Goal: Task Accomplishment & Management: Use online tool/utility

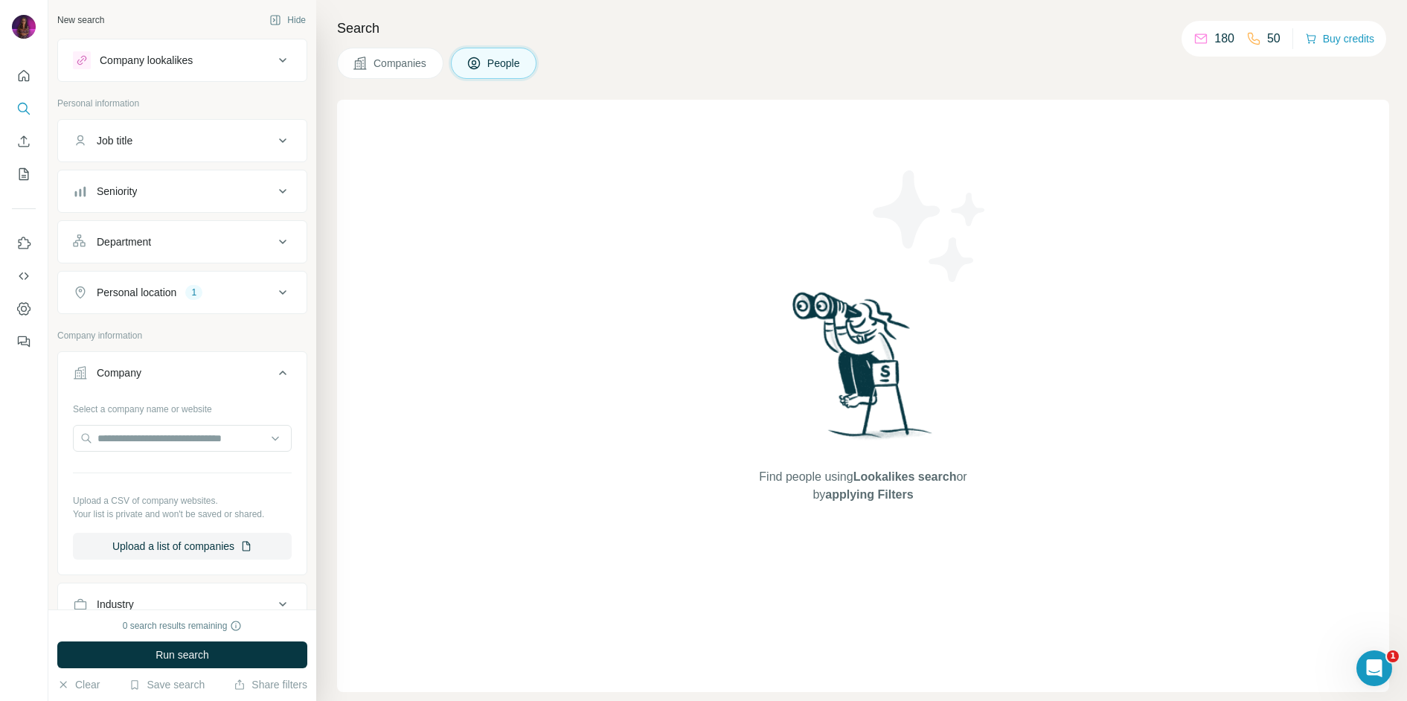
click at [189, 136] on div "Job title" at bounding box center [173, 140] width 201 height 15
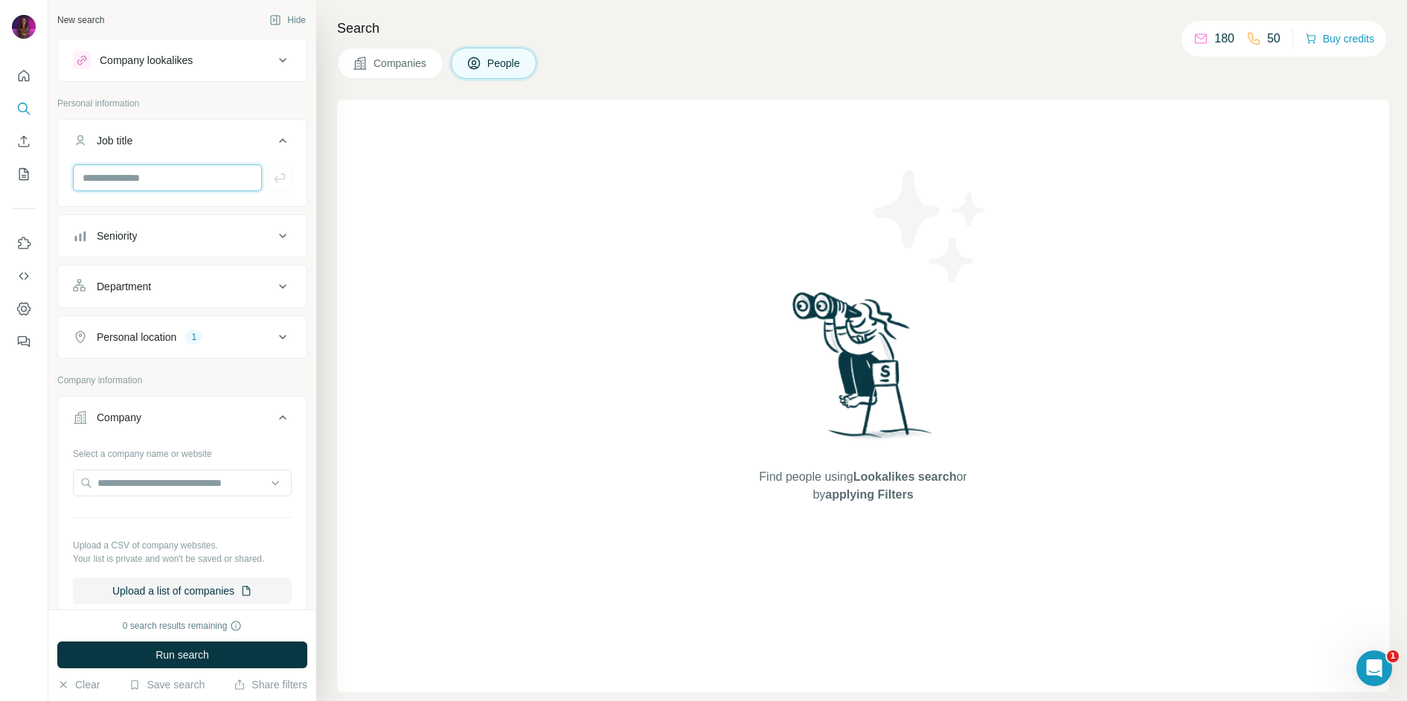
click at [156, 173] on input "text" at bounding box center [167, 177] width 189 height 27
type input "***"
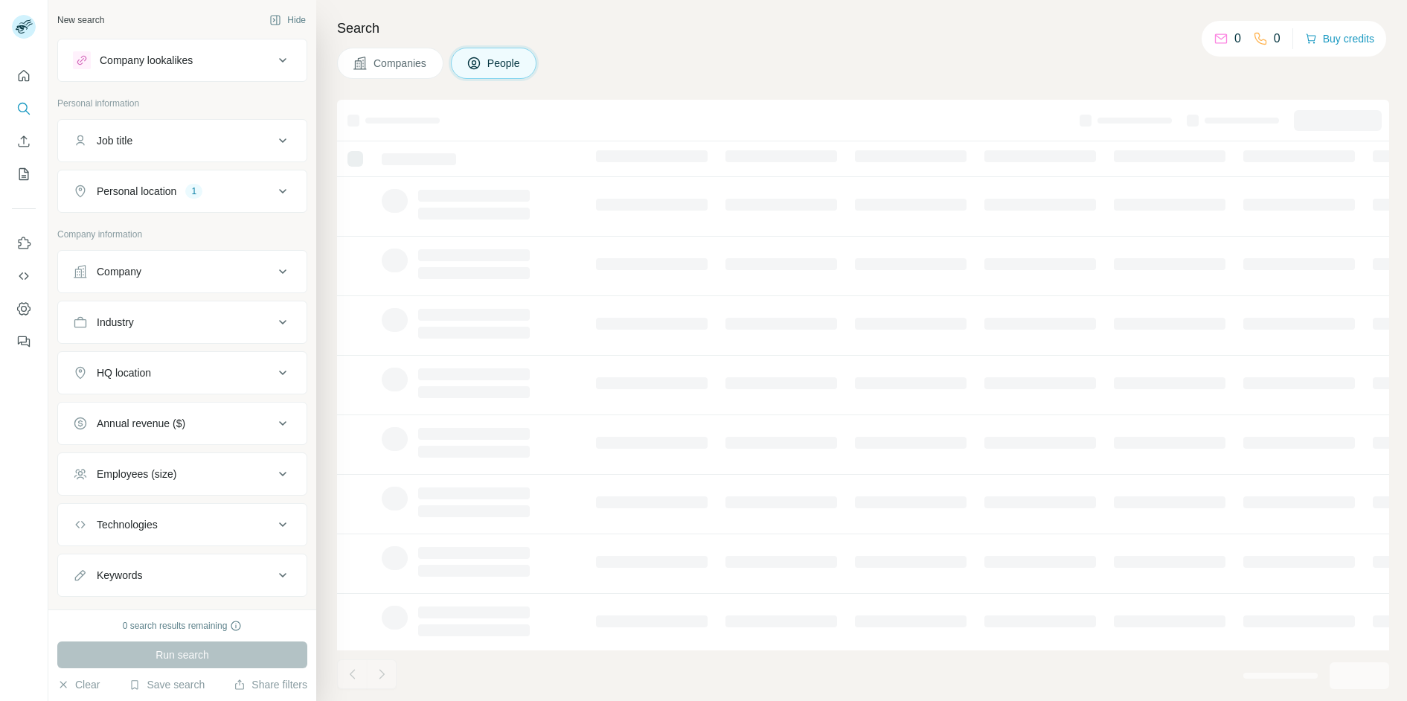
click at [214, 139] on div "Job title" at bounding box center [173, 140] width 201 height 15
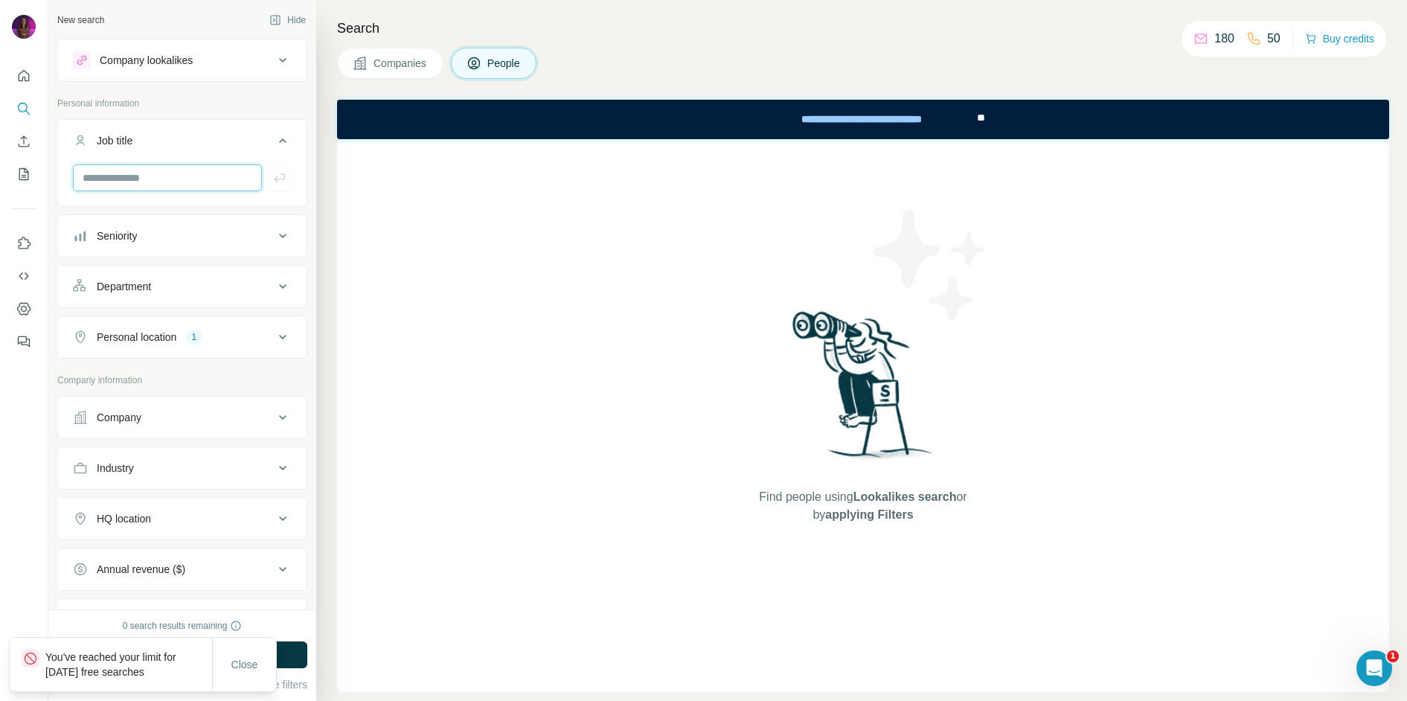
click at [157, 183] on input "text" at bounding box center [167, 177] width 189 height 27
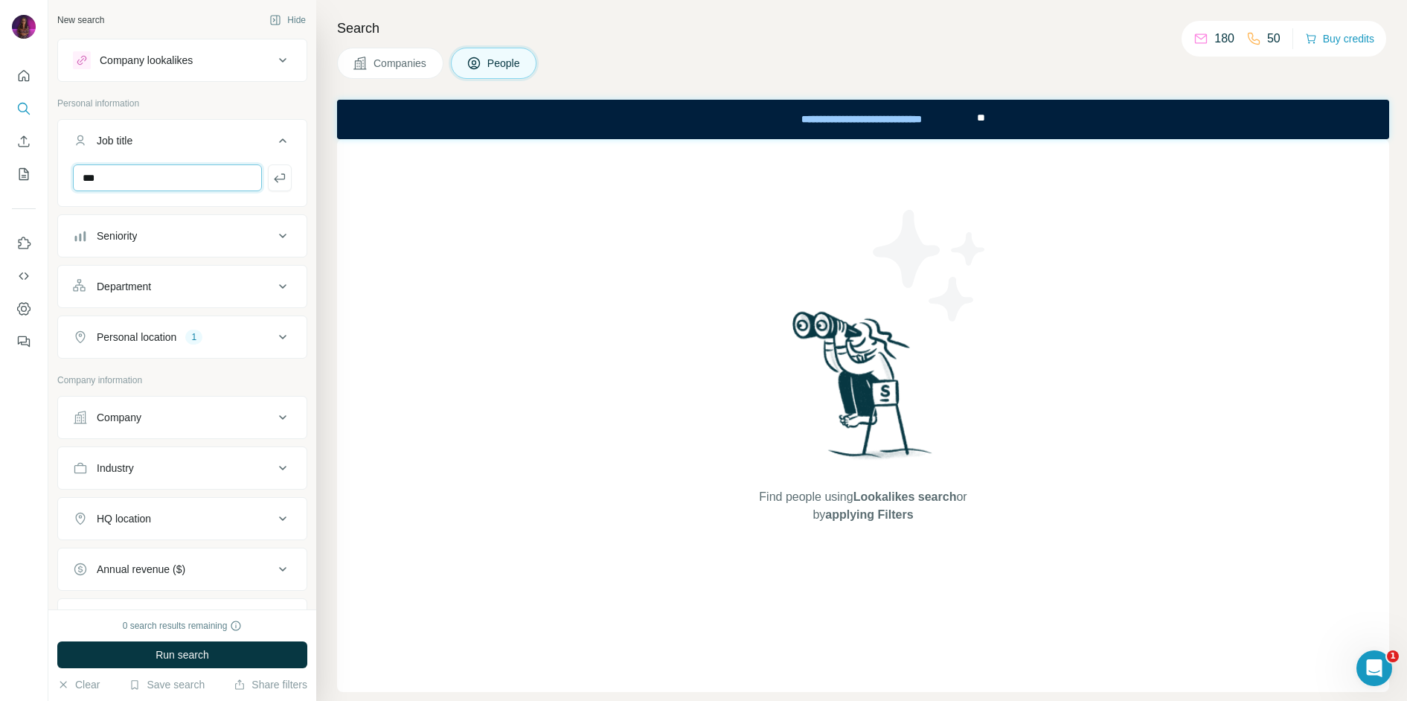
click at [130, 182] on input "***" at bounding box center [167, 177] width 189 height 27
type input "*"
click at [170, 240] on div "Seniority" at bounding box center [173, 235] width 201 height 15
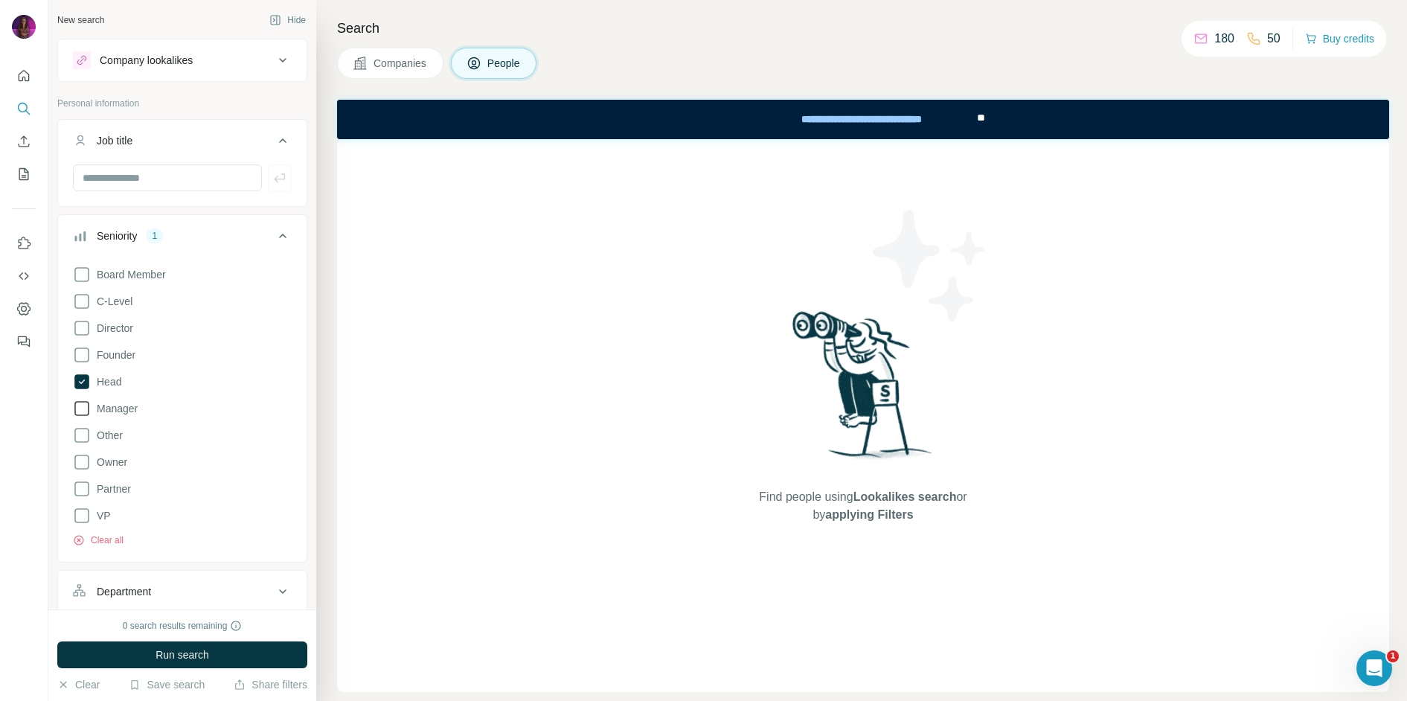
click at [84, 409] on icon at bounding box center [82, 409] width 18 height 18
click at [269, 94] on div "Company lookalikes Personal information Job title Seniority 2 Board Member C-Le…" at bounding box center [182, 584] width 250 height 1090
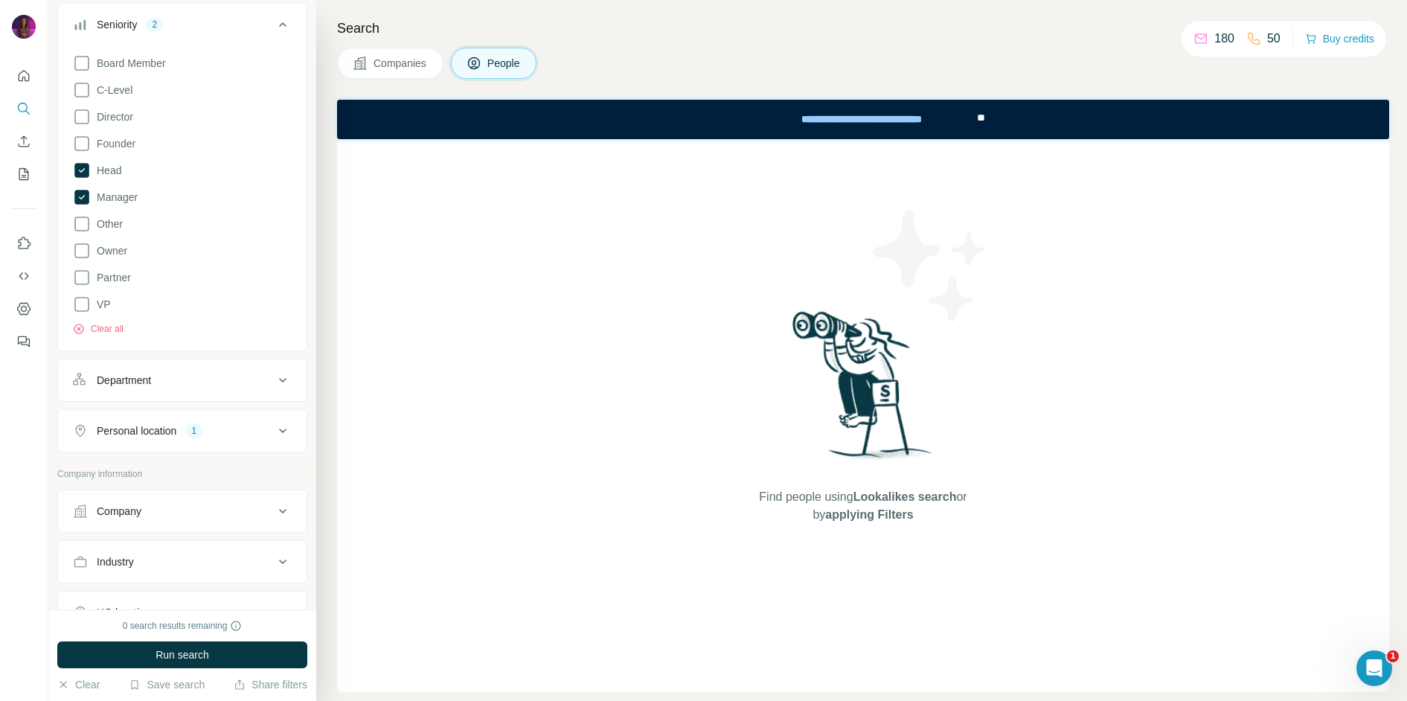
scroll to position [324, 0]
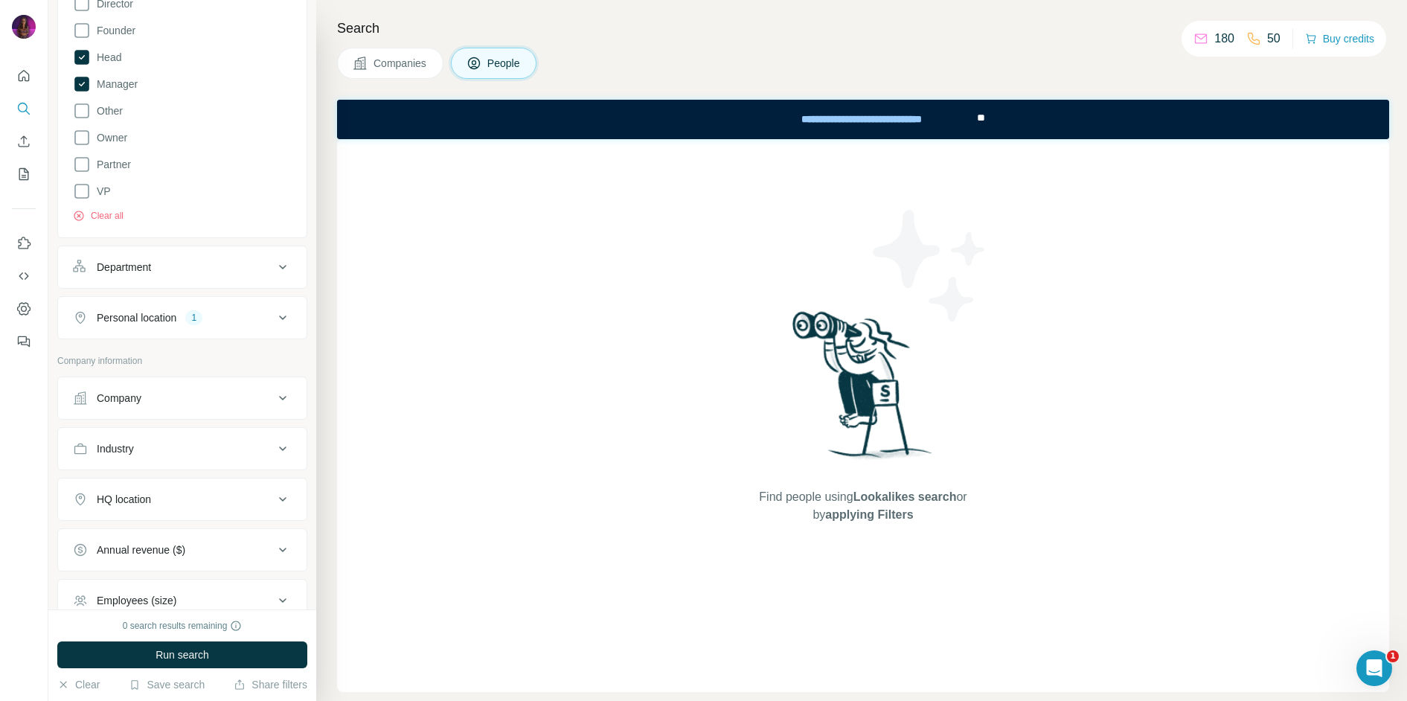
click at [250, 263] on div "Department" at bounding box center [173, 267] width 201 height 15
click at [205, 304] on input at bounding box center [175, 304] width 184 height 16
type input "*"
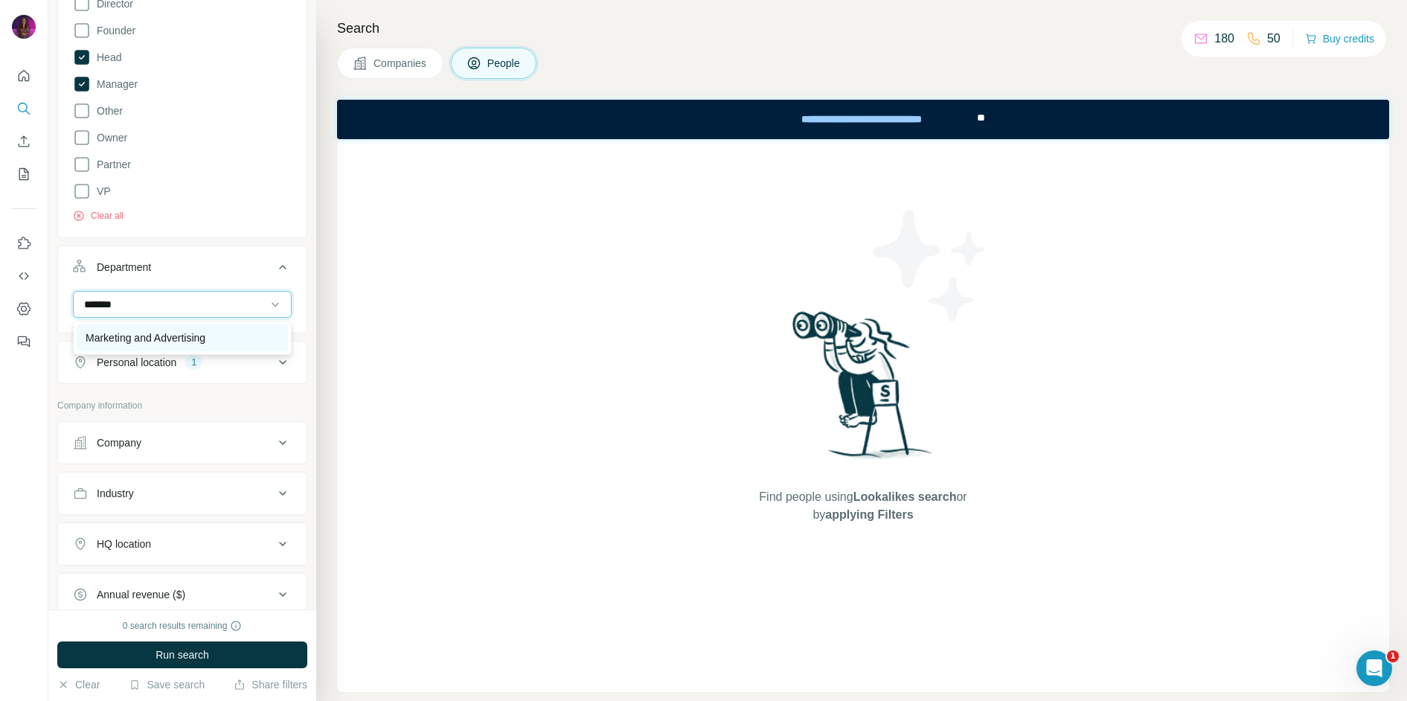
type input "*******"
click at [205, 334] on p "Marketing and Advertising" at bounding box center [146, 337] width 120 height 15
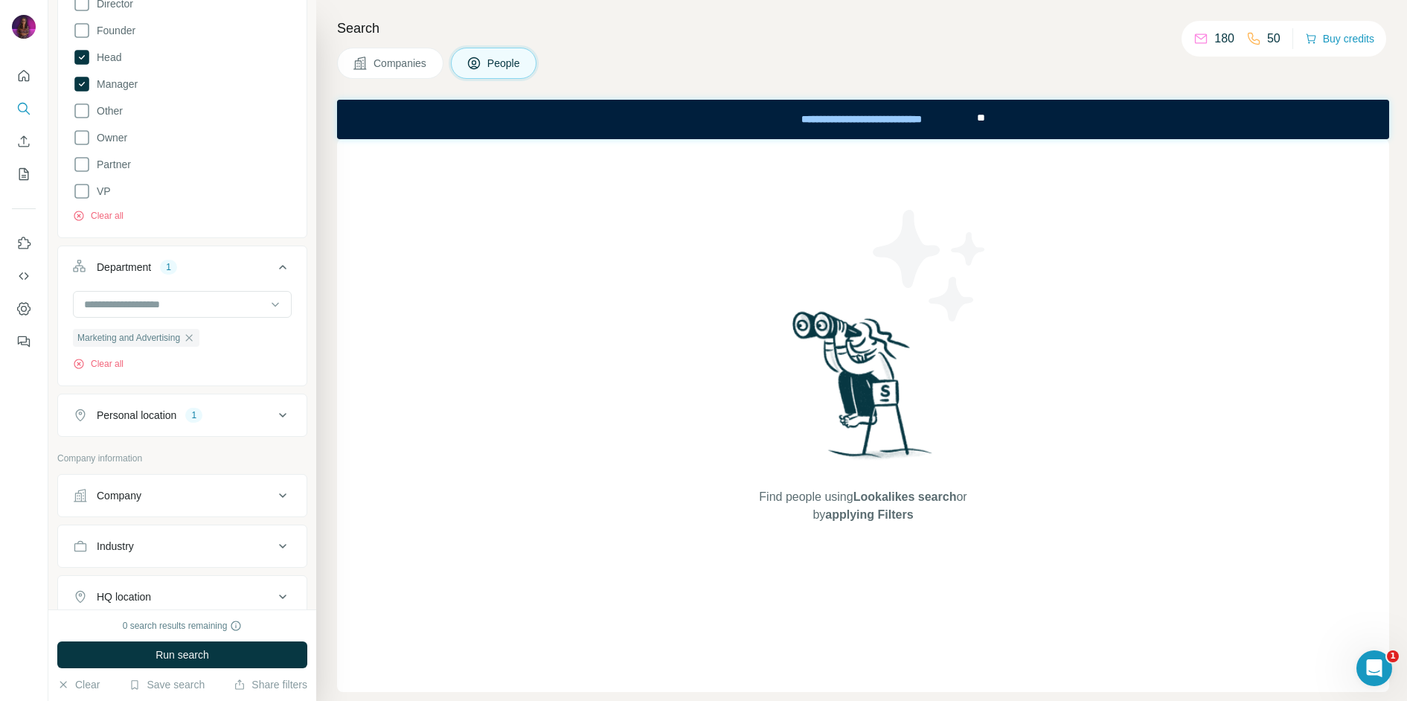
click at [219, 409] on div "Personal location 1" at bounding box center [173, 415] width 201 height 15
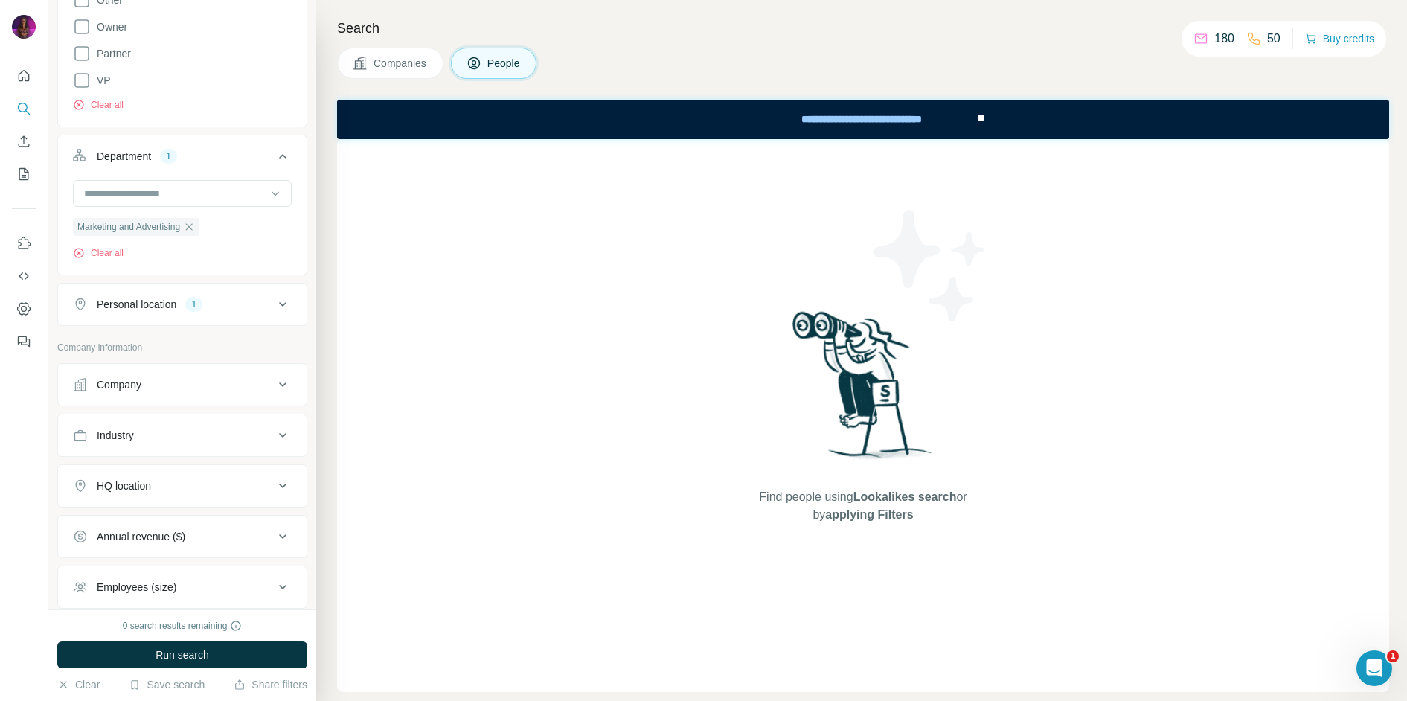
scroll to position [436, 0]
click at [217, 383] on div "Company" at bounding box center [173, 384] width 201 height 15
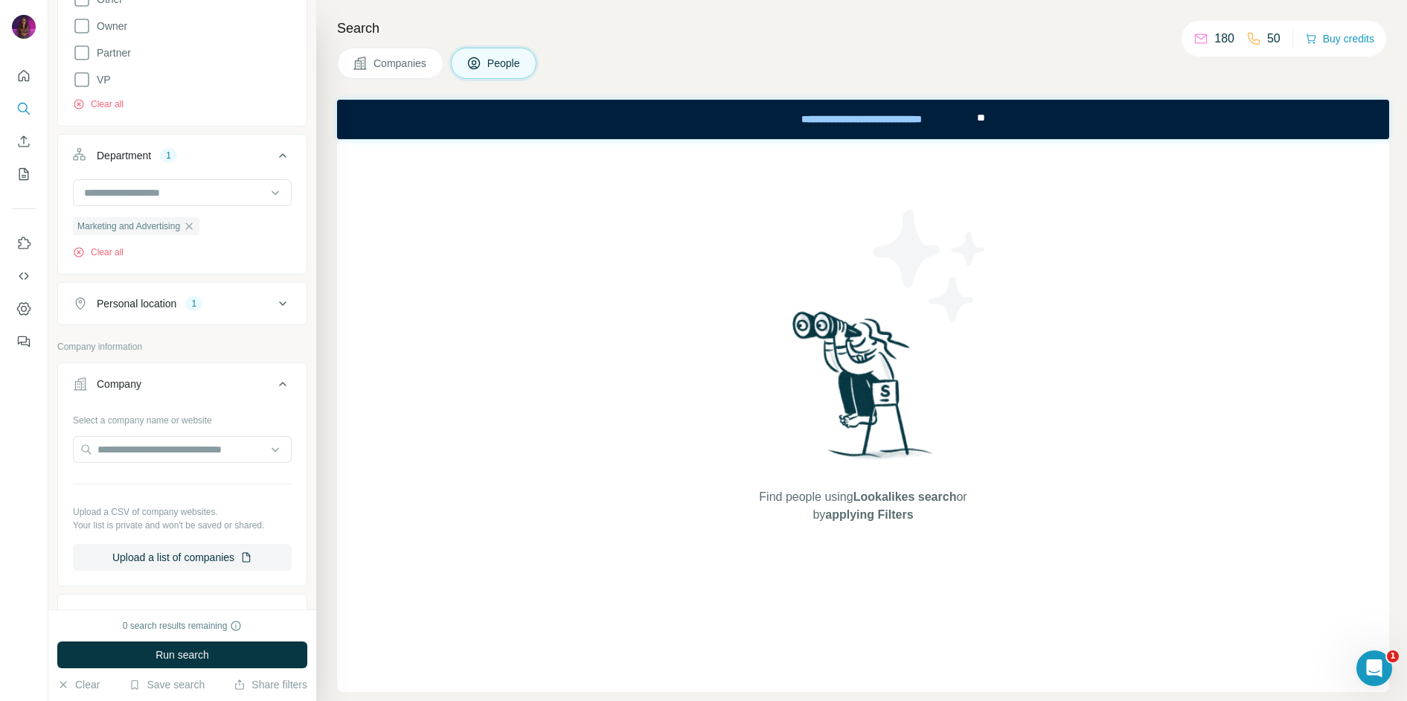
click at [217, 383] on div "Company" at bounding box center [173, 384] width 201 height 15
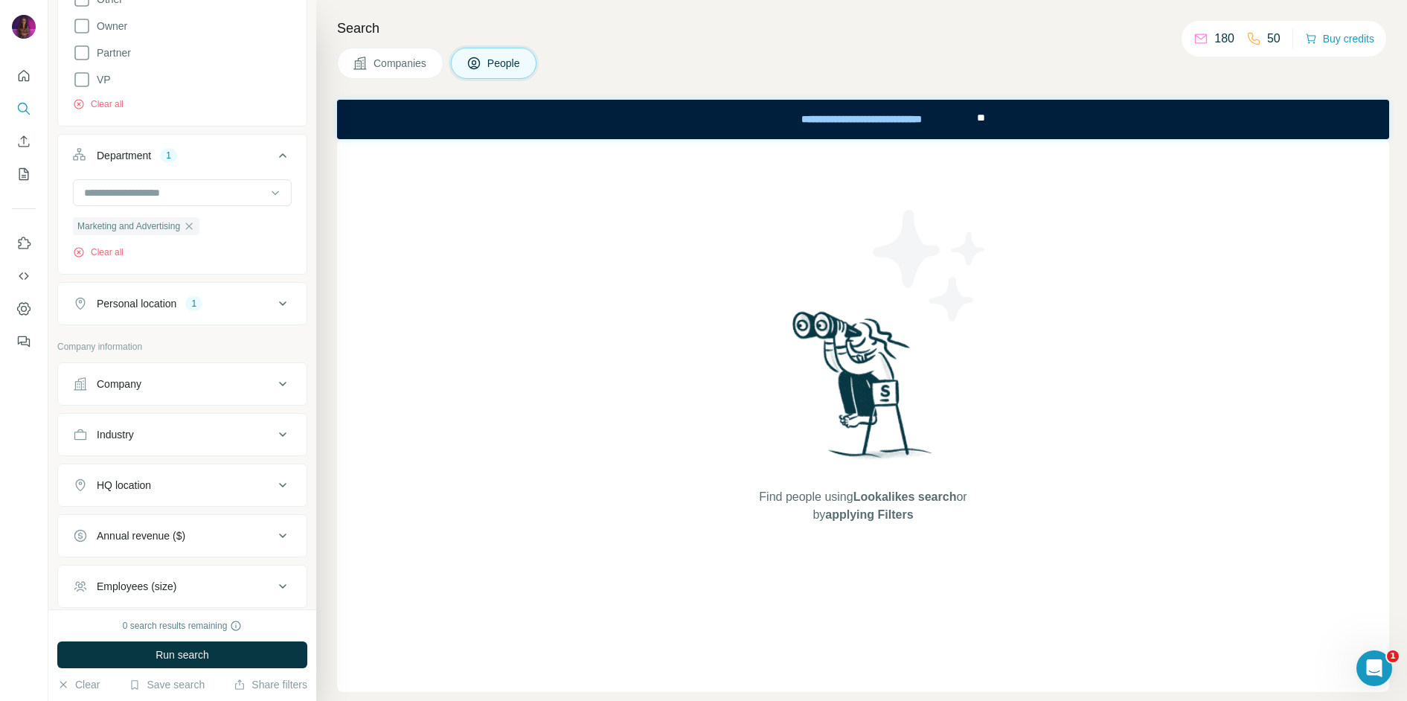
click at [211, 436] on div "Industry" at bounding box center [173, 434] width 201 height 15
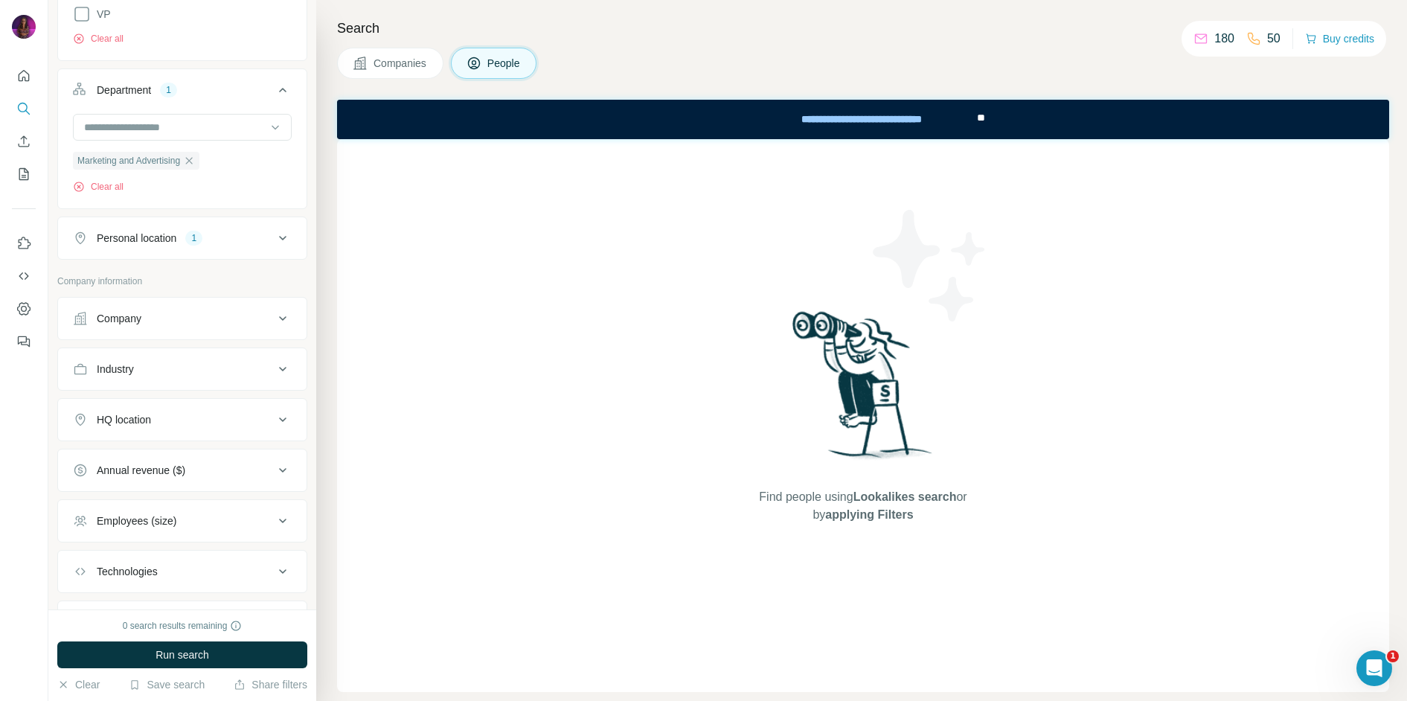
scroll to position [505, 0]
click at [203, 476] on button "Annual revenue ($)" at bounding box center [182, 467] width 249 height 36
click at [176, 472] on div "Annual revenue ($)" at bounding box center [141, 466] width 89 height 15
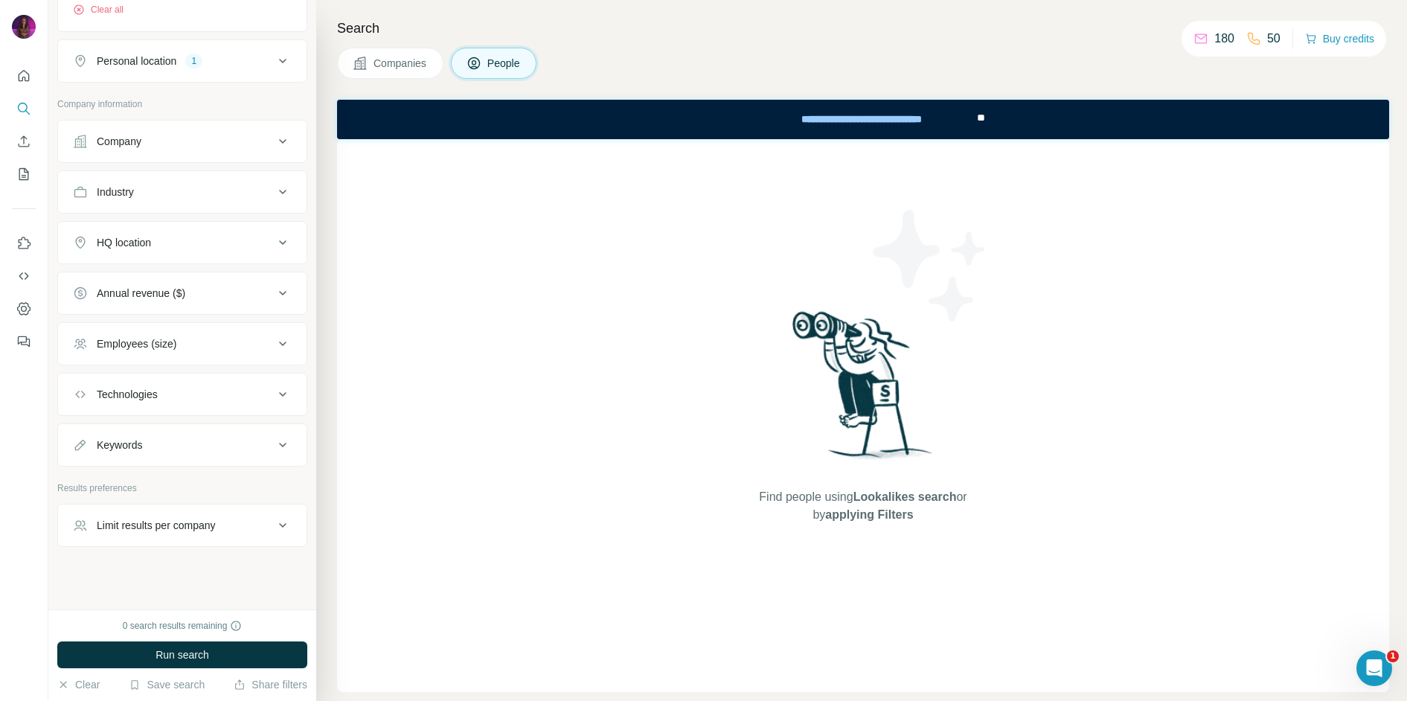
scroll to position [685, 0]
click at [200, 516] on div "Limit results per company" at bounding box center [156, 519] width 119 height 15
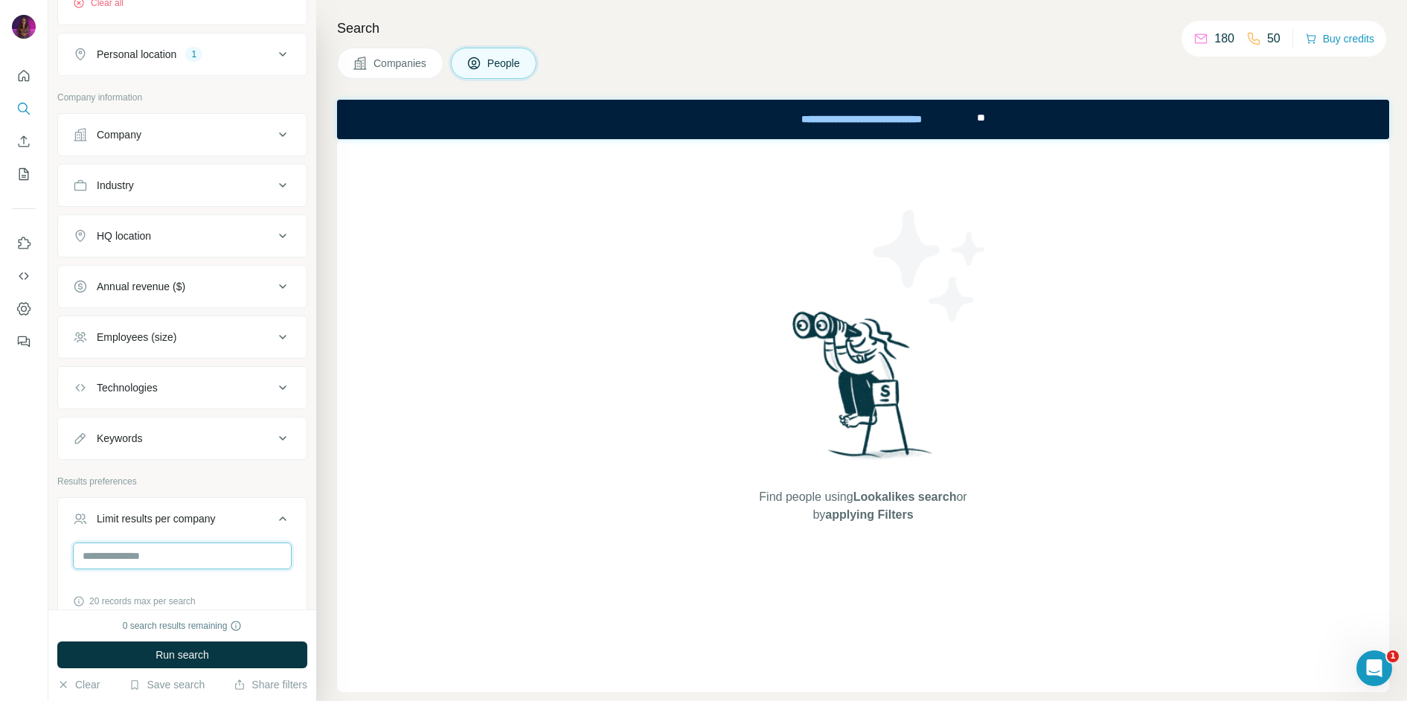
click at [174, 556] on input "number" at bounding box center [182, 556] width 219 height 27
type input "*"
click at [309, 547] on div "New search Hide Company lookalikes Personal information Job title Seniority 2 B…" at bounding box center [182, 305] width 268 height 610
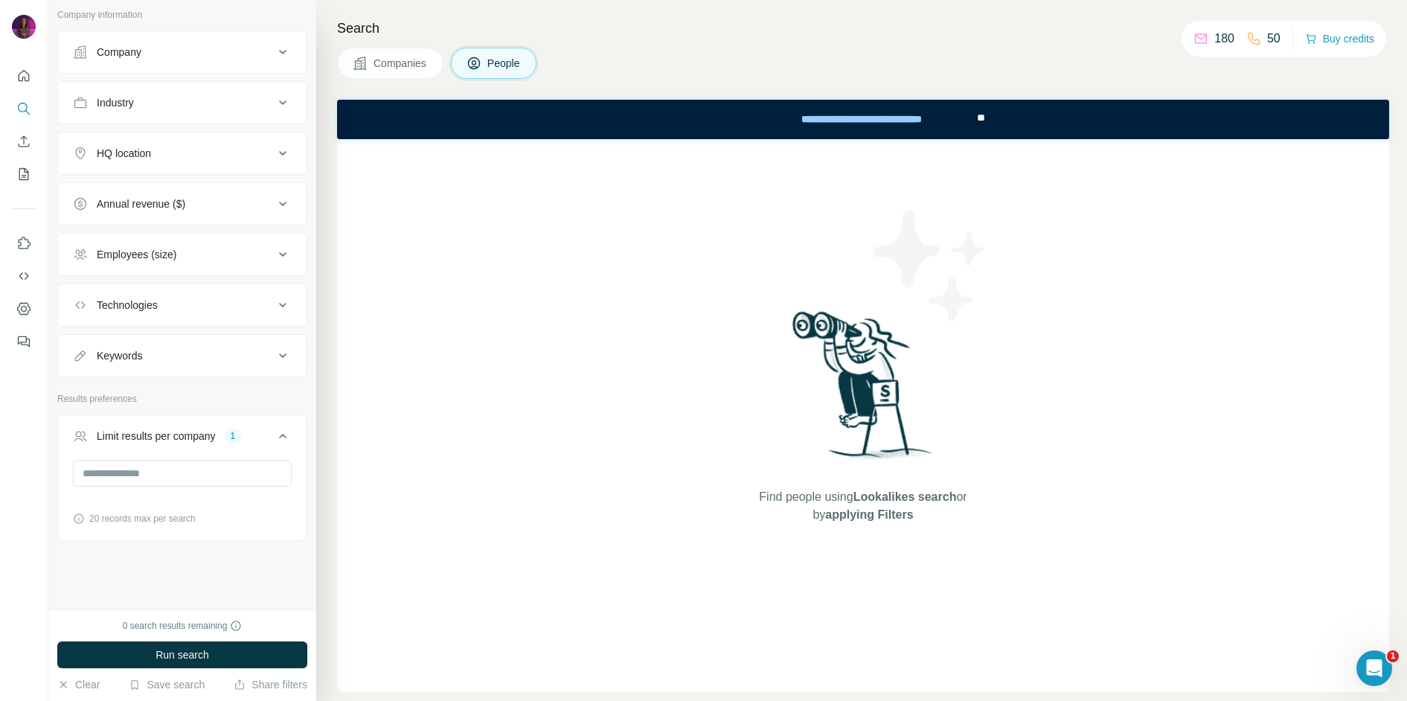
click at [217, 360] on div "Keywords" at bounding box center [173, 355] width 201 height 15
click at [177, 399] on input "text" at bounding box center [167, 392] width 189 height 27
type input "*****"
click at [281, 390] on icon "button" at bounding box center [279, 392] width 15 height 15
click at [199, 394] on input "text" at bounding box center [167, 392] width 189 height 27
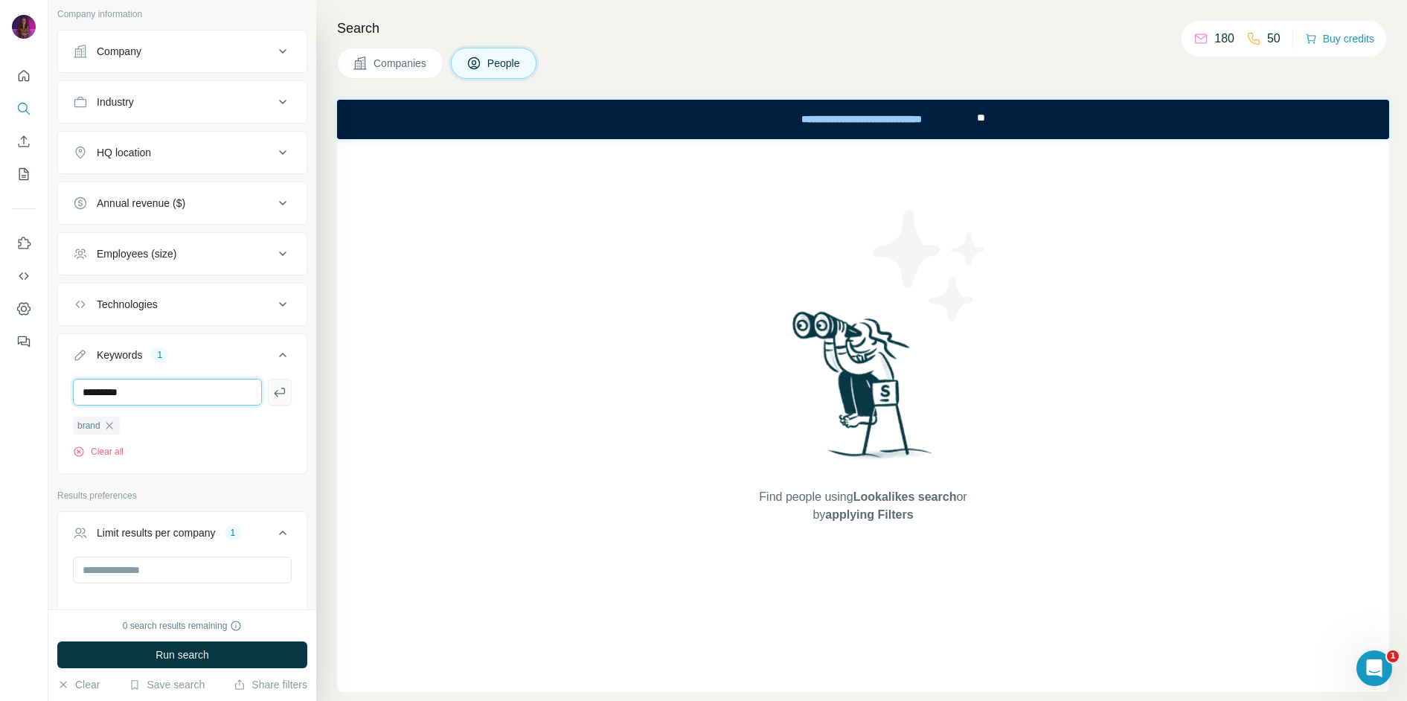
type input "*********"
click at [284, 398] on icon "button" at bounding box center [279, 392] width 15 height 15
click at [164, 400] on input "text" at bounding box center [167, 392] width 189 height 27
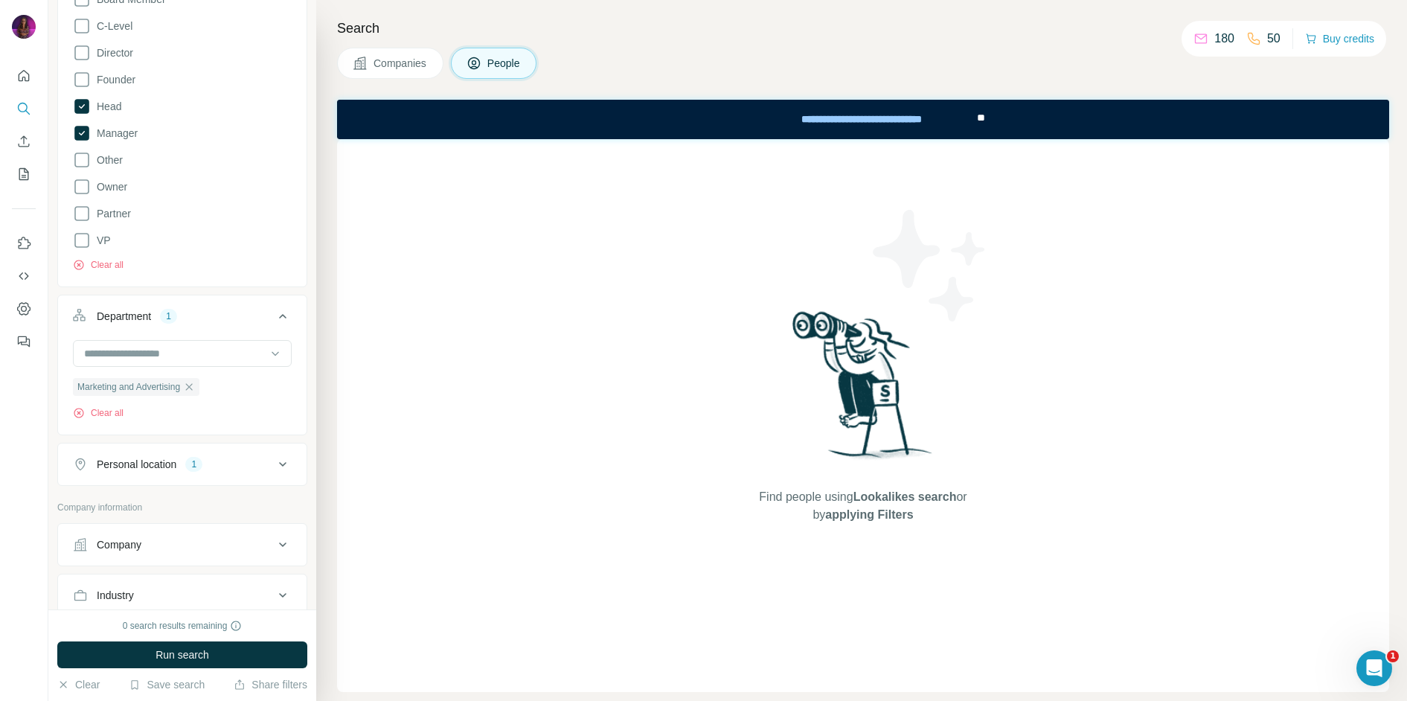
scroll to position [265, 0]
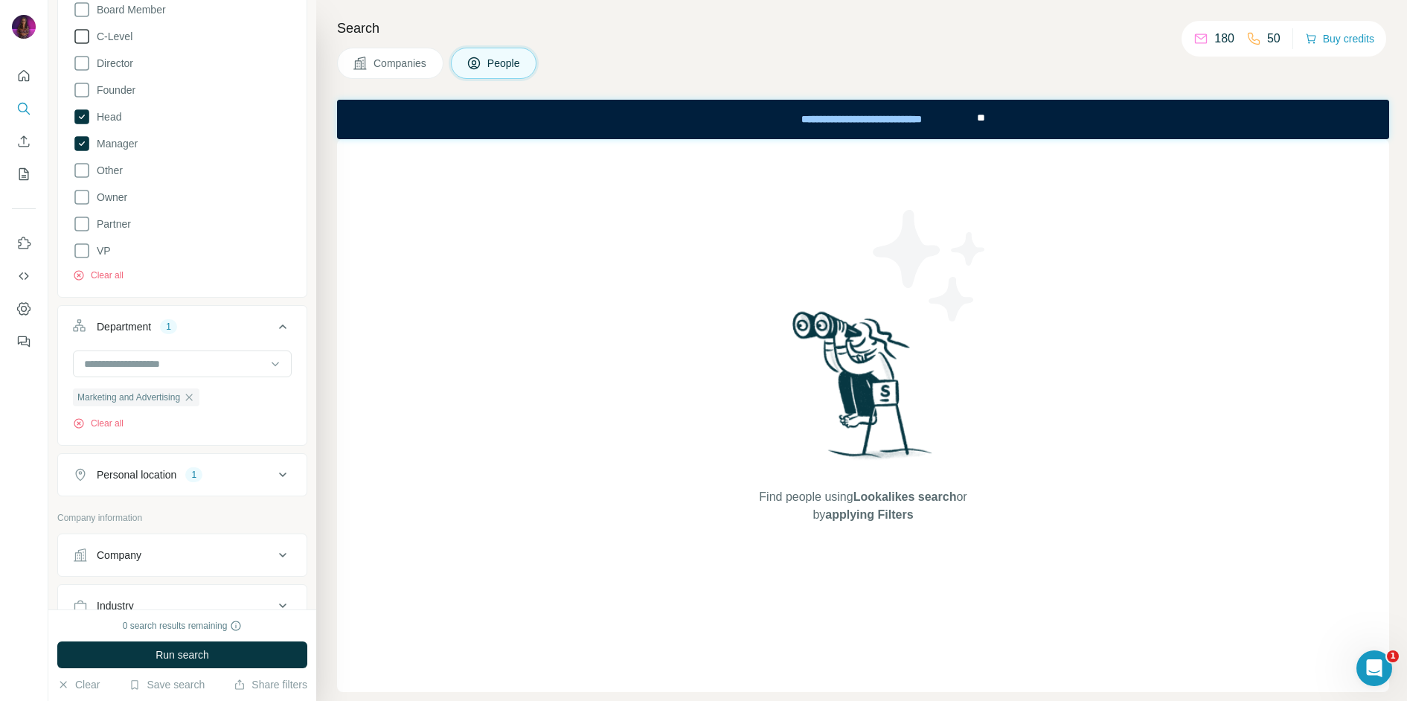
click at [86, 39] on icon at bounding box center [82, 37] width 18 height 18
click at [84, 68] on icon at bounding box center [82, 63] width 18 height 18
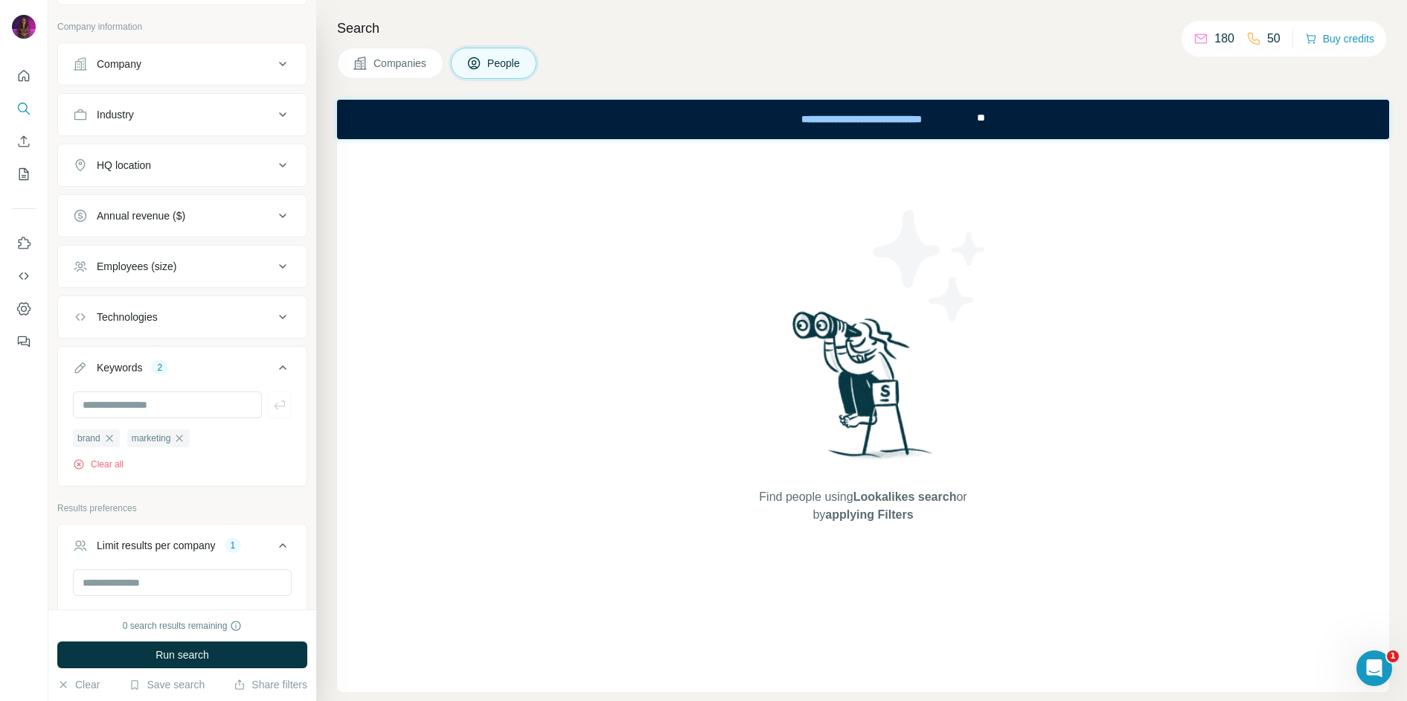
scroll to position [867, 0]
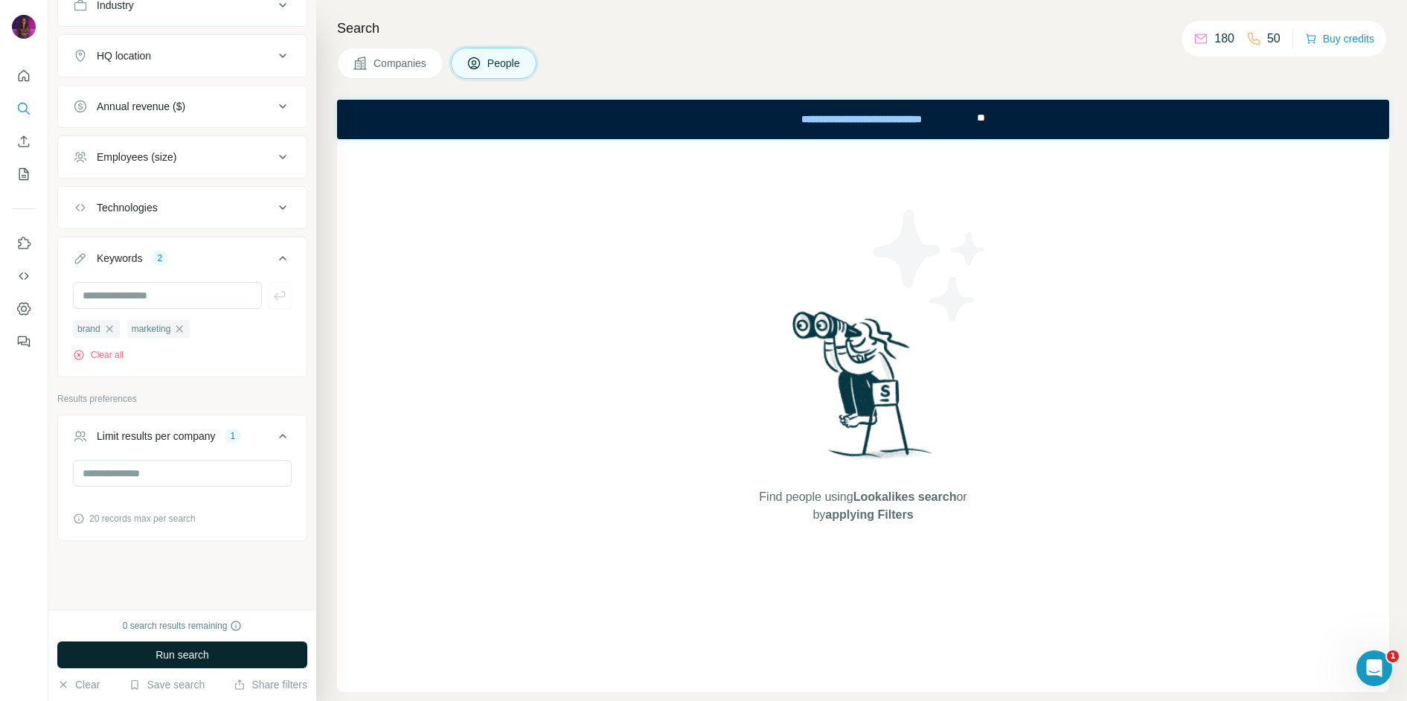
click at [138, 649] on button "Run search" at bounding box center [182, 655] width 250 height 27
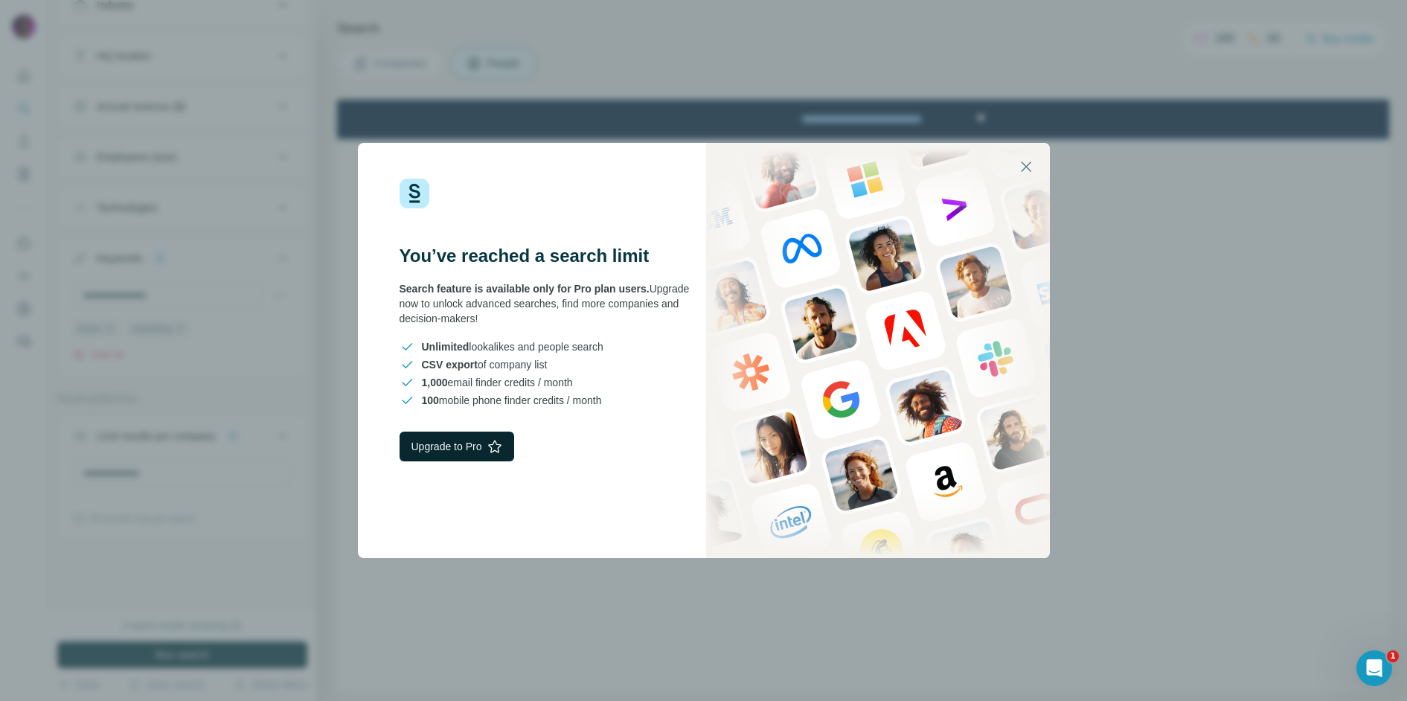
click at [499, 442] on icon "button" at bounding box center [494, 446] width 15 height 15
click at [1031, 172] on icon "button" at bounding box center [1026, 167] width 18 height 18
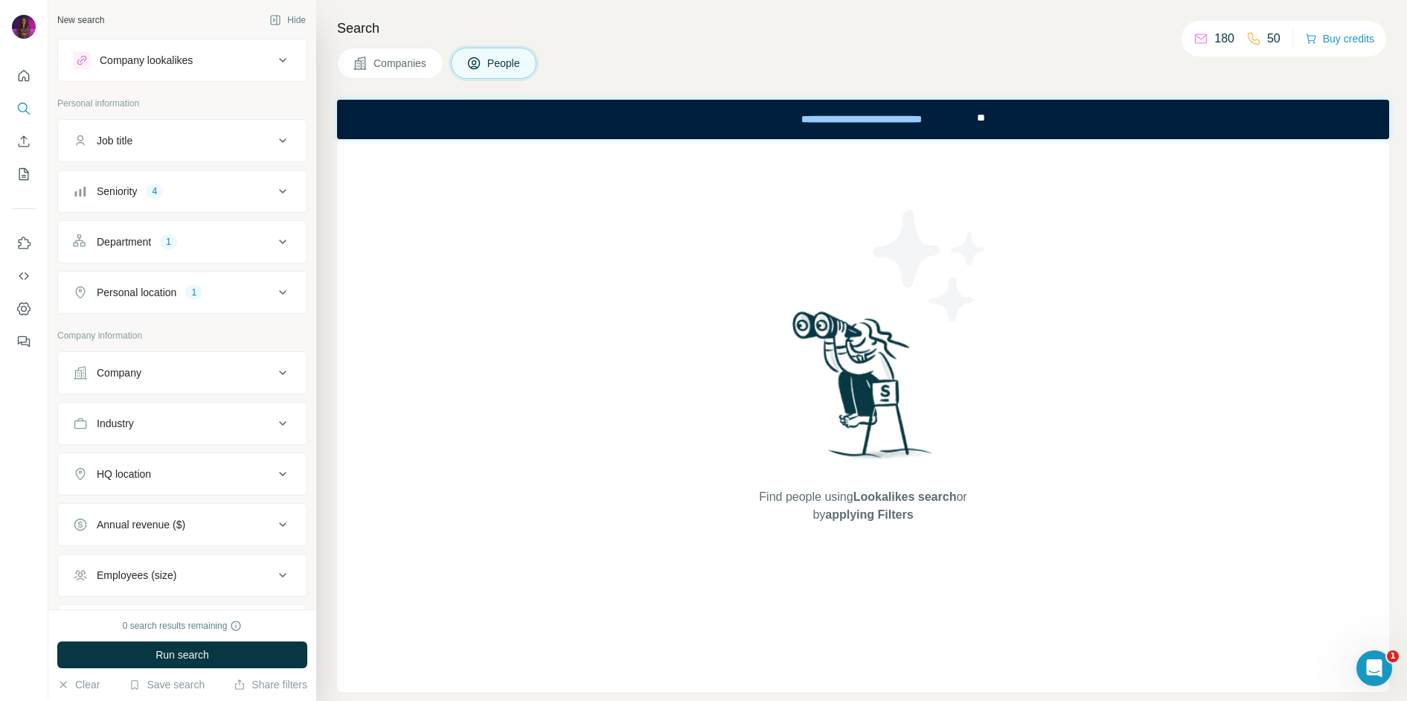
click at [244, 672] on span "Close" at bounding box center [244, 679] width 27 height 15
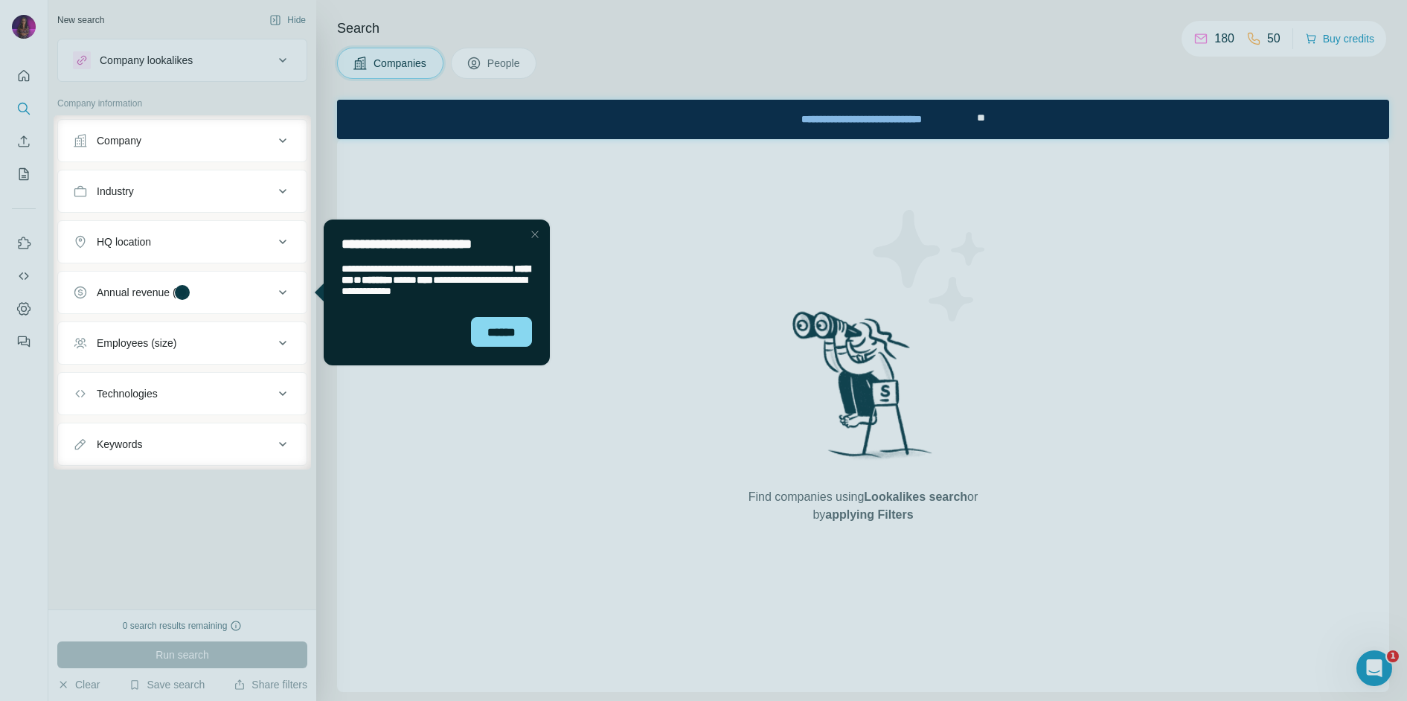
click at [541, 234] on div "Close Step" at bounding box center [535, 235] width 18 height 18
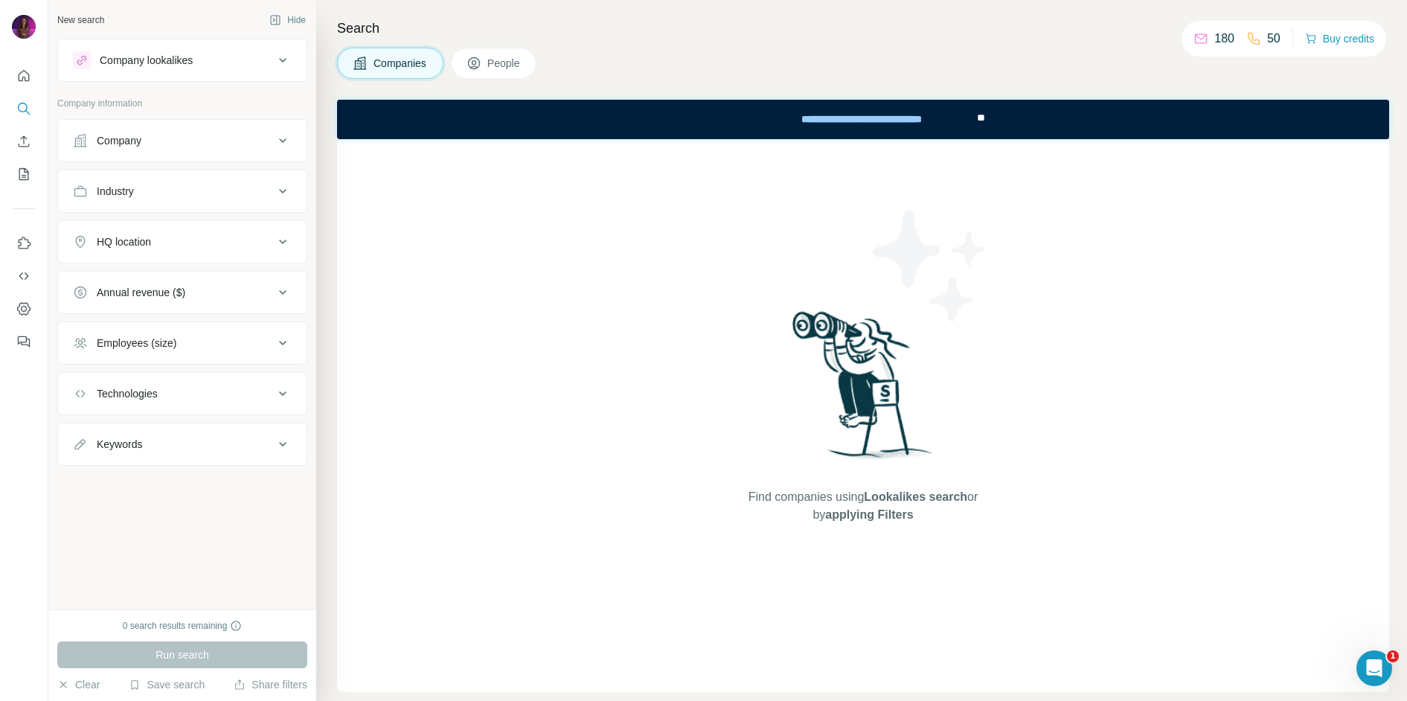
click at [175, 612] on div "0 search results remaining Run search Clear Save search Share filters" at bounding box center [182, 656] width 268 height 92
click at [239, 630] on icon at bounding box center [236, 626] width 10 height 10
